Goal: Task Accomplishment & Management: Complete application form

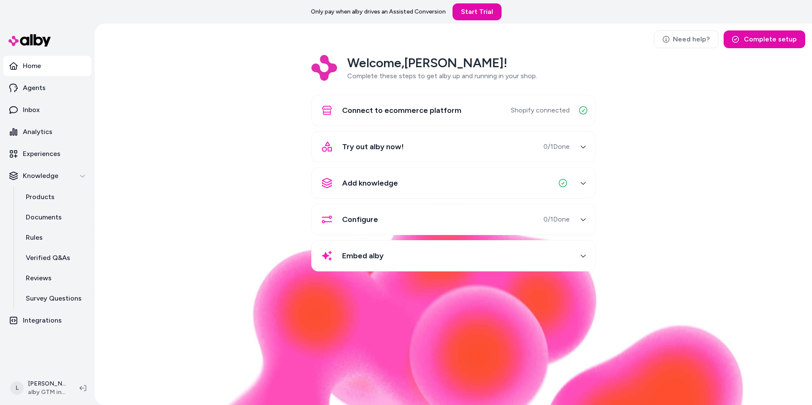
click at [52, 387] on html "Only pay when alby drives an Assisted Conversion Start Trial Home Agents Inbox …" at bounding box center [406, 202] width 812 height 405
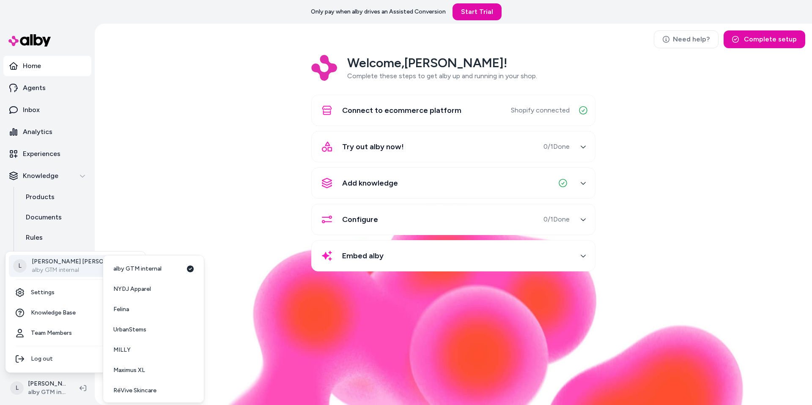
click at [187, 205] on html "Only pay when alby drives an Assisted Conversion Start Trial Home Agents Inbox …" at bounding box center [406, 202] width 812 height 405
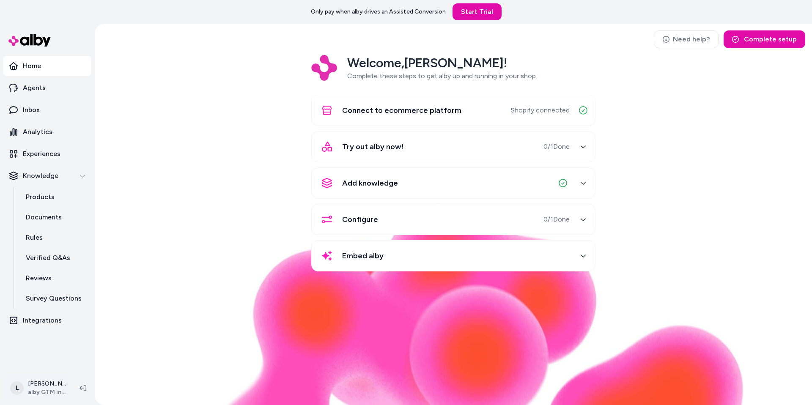
click at [46, 384] on html "Only pay when alby drives an Assisted Conversion Start Trial Home Agents Inbox …" at bounding box center [406, 202] width 812 height 405
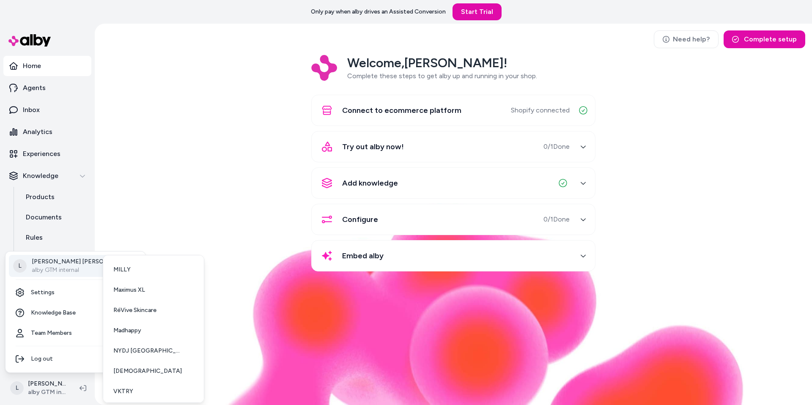
scroll to position [83, 0]
click at [133, 384] on link "VKTRY" at bounding box center [154, 389] width 94 height 20
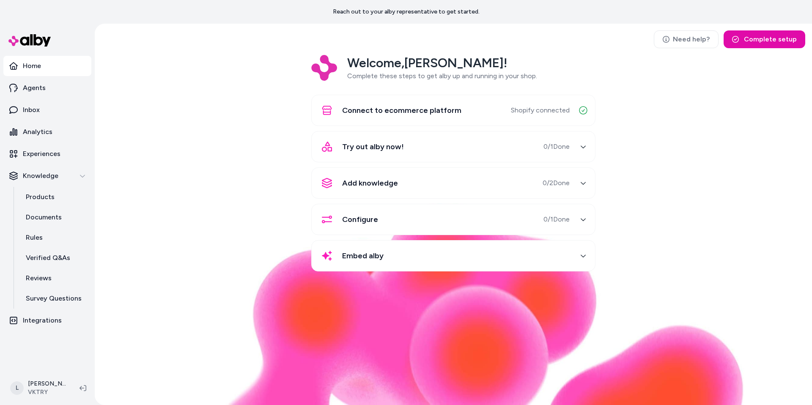
click at [49, 320] on p "Integrations" at bounding box center [42, 321] width 39 height 10
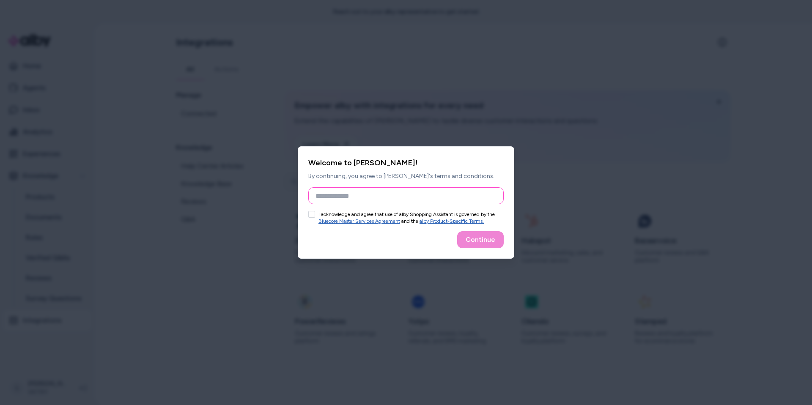
click at [318, 193] on input "Full Name" at bounding box center [405, 195] width 195 height 17
type input "**********"
click at [313, 212] on button "I acknowledge and agree that use of alby Shopping Assistant is governed by the …" at bounding box center [311, 214] width 7 height 7
click at [473, 236] on button "Continue" at bounding box center [480, 239] width 47 height 17
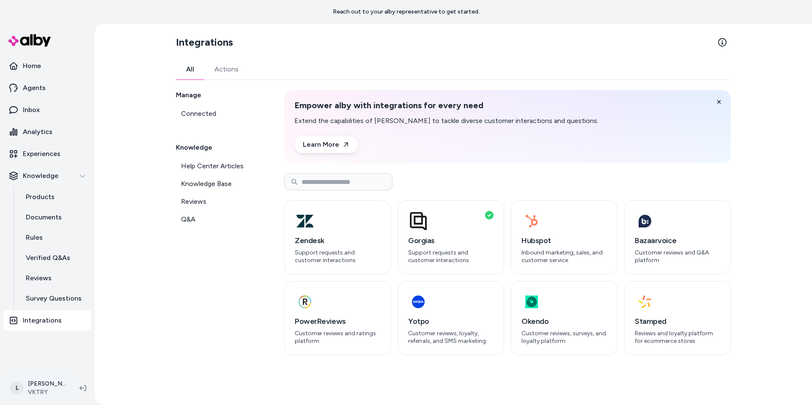
click at [47, 386] on html "Reach out to your alby representative to get started. Home Agents Inbox Analyti…" at bounding box center [406, 202] width 812 height 405
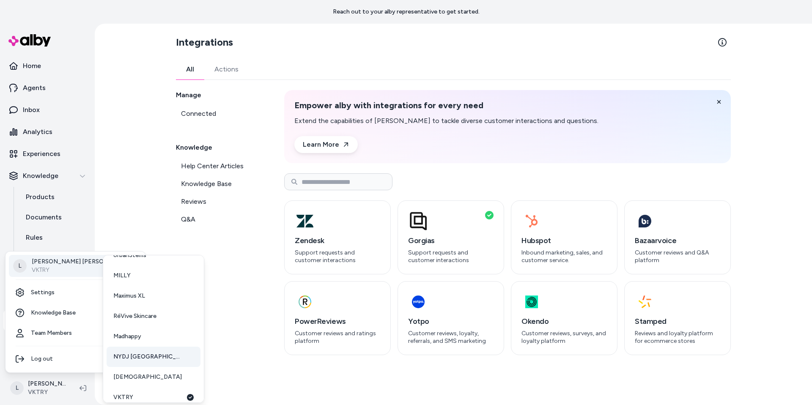
scroll to position [83, 0]
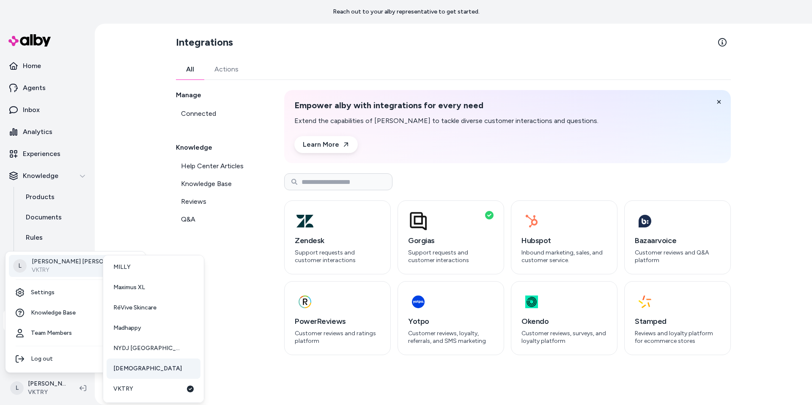
click at [140, 361] on link "mnml" at bounding box center [154, 369] width 94 height 20
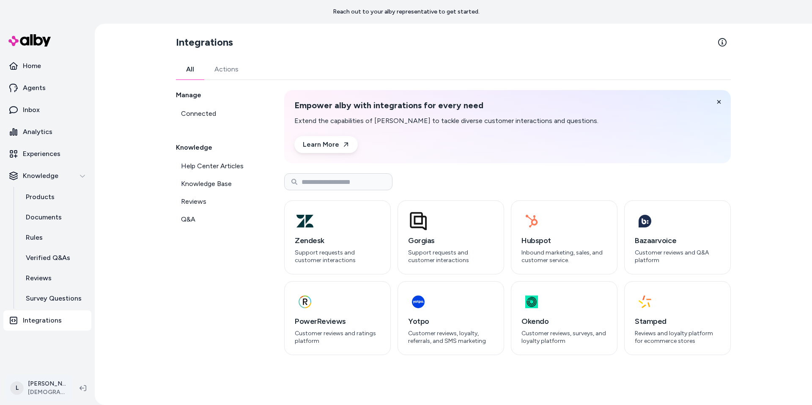
click at [51, 385] on html "Reach out to your alby representative to get started. Home Agents Inbox Analyti…" at bounding box center [406, 202] width 812 height 405
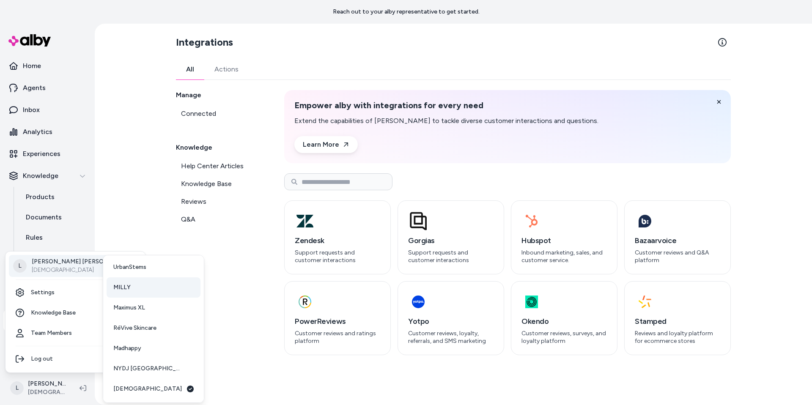
scroll to position [83, 0]
click at [137, 331] on span "Madhappy" at bounding box center [127, 328] width 28 height 8
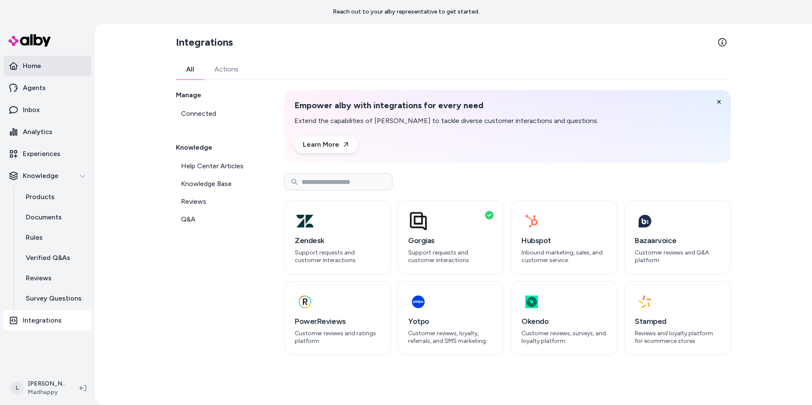
click at [41, 65] on link "Home" at bounding box center [47, 66] width 88 height 20
